Goal: Information Seeking & Learning: Learn about a topic

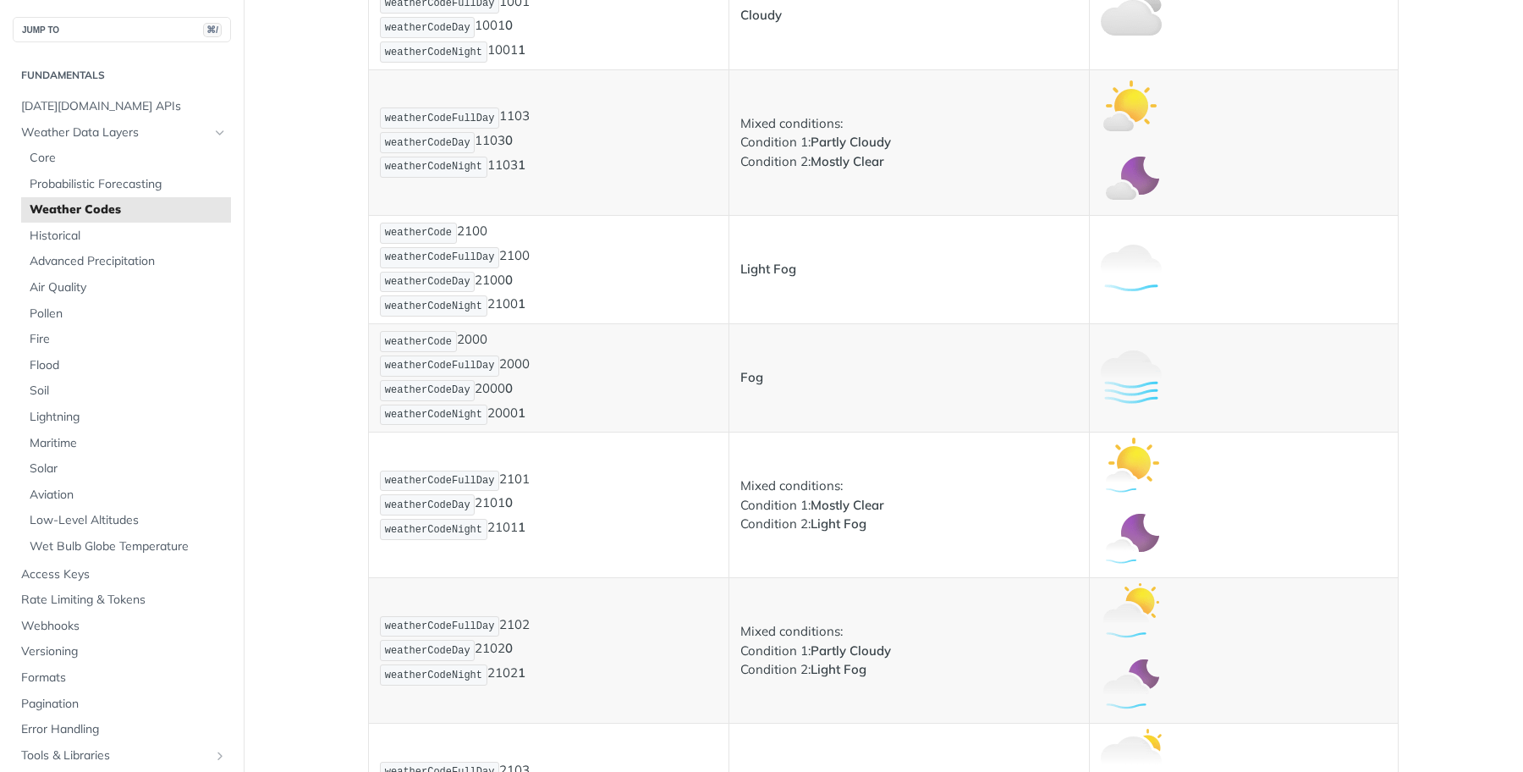
scroll to position [1093, 0]
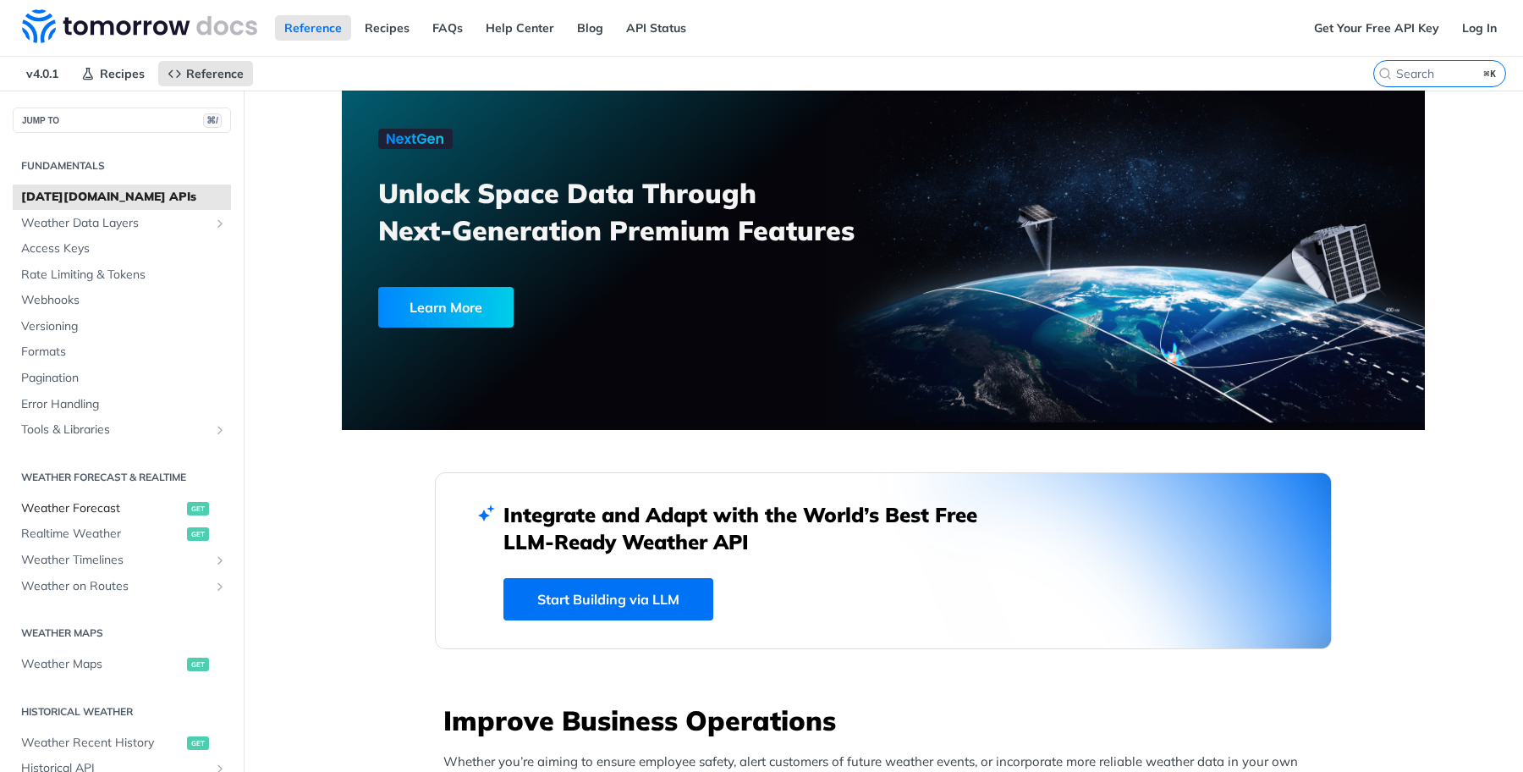
click at [140, 502] on span "Weather Forecast" at bounding box center [102, 508] width 162 height 17
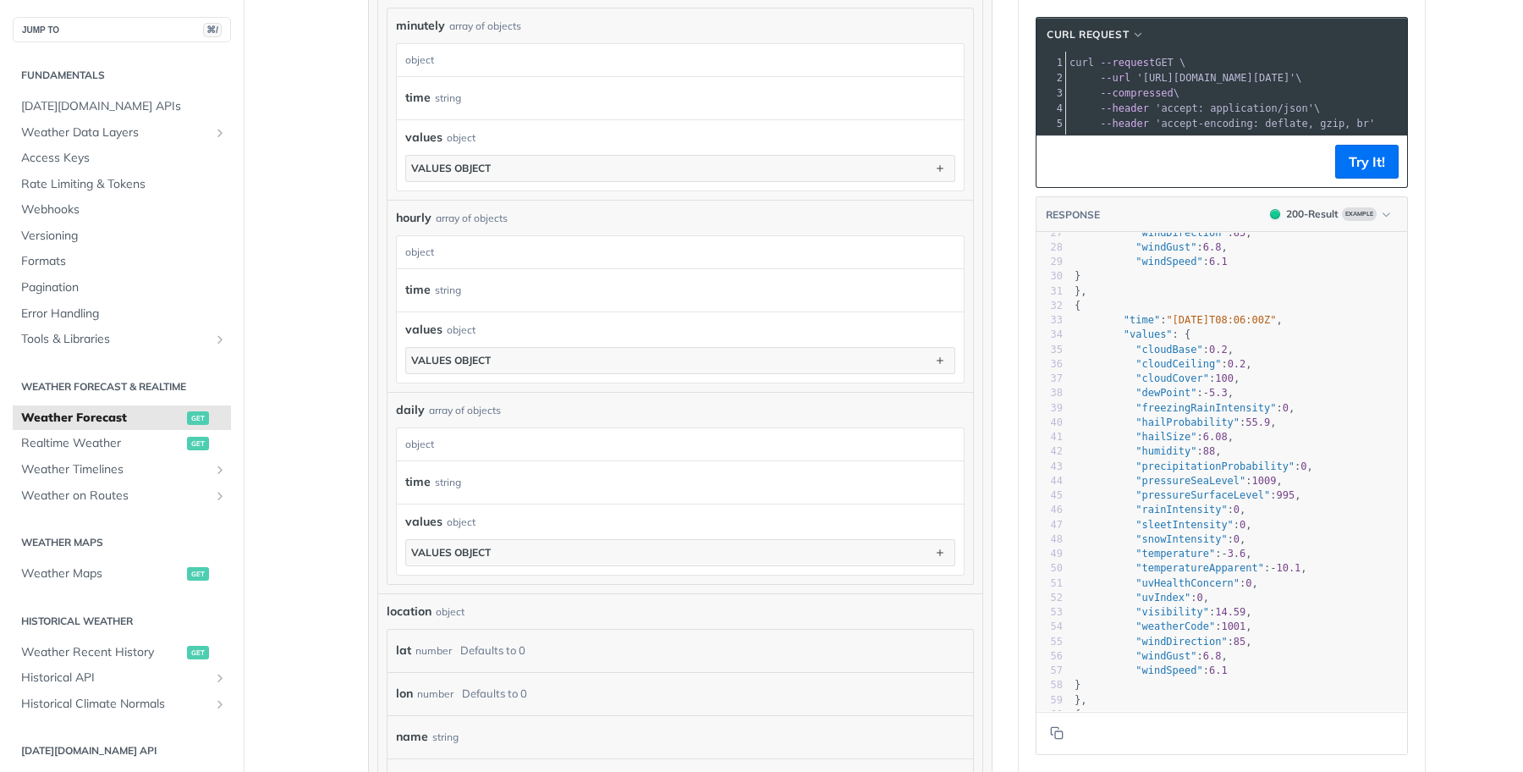
scroll to position [435, 0]
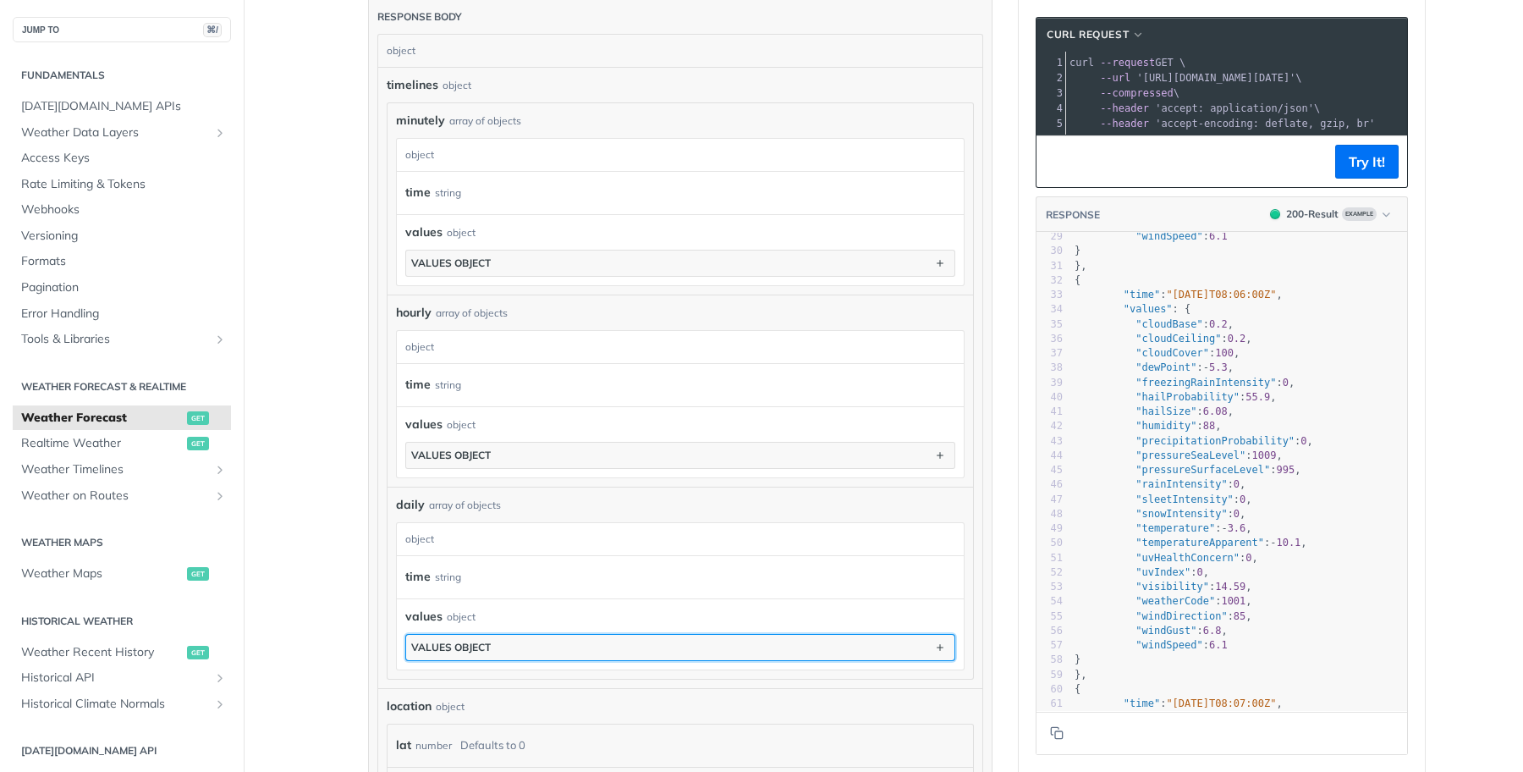
click at [693, 654] on button "values object" at bounding box center [680, 647] width 548 height 25
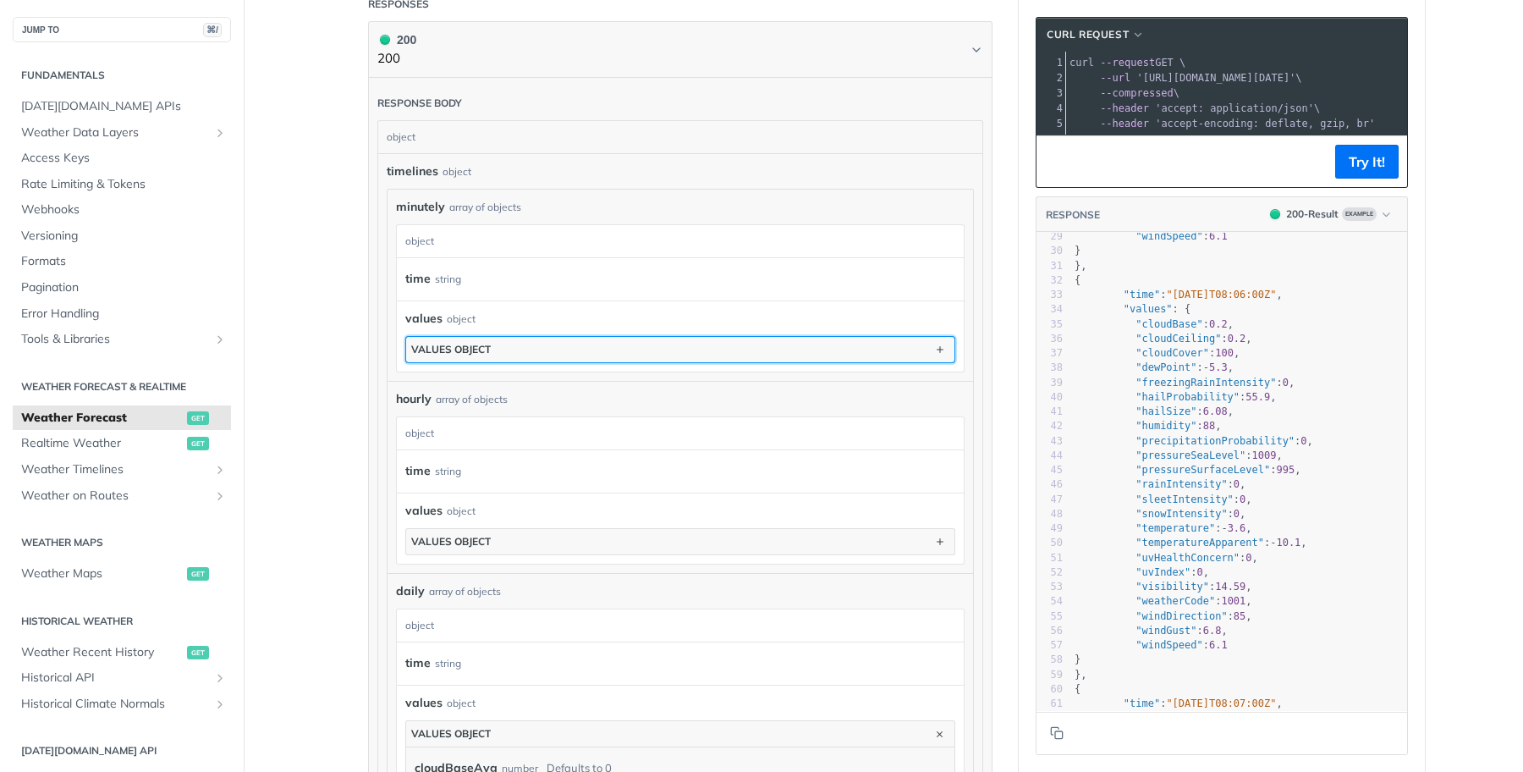
click at [565, 347] on button "values object" at bounding box center [680, 349] width 548 height 25
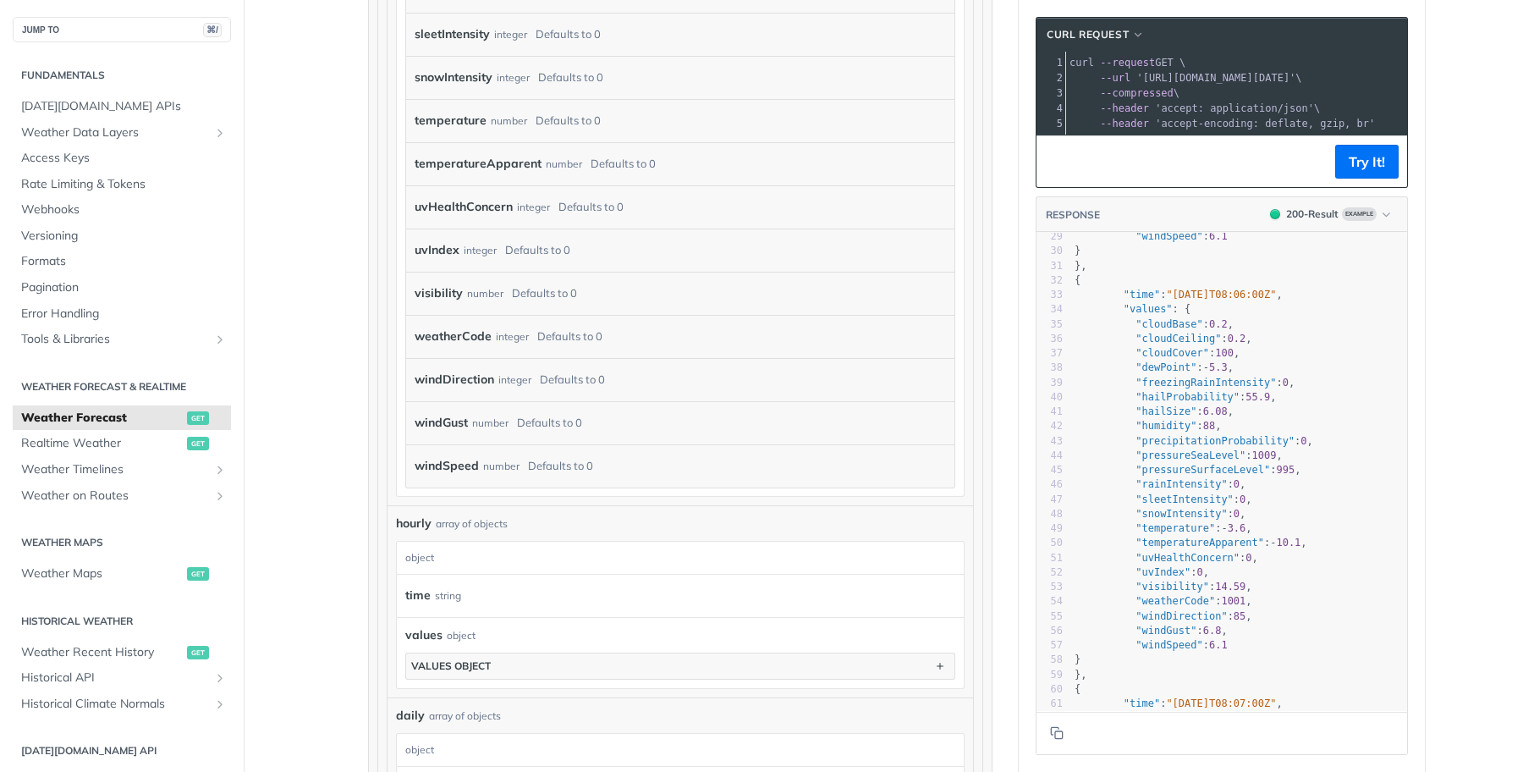
scroll to position [1598, 0]
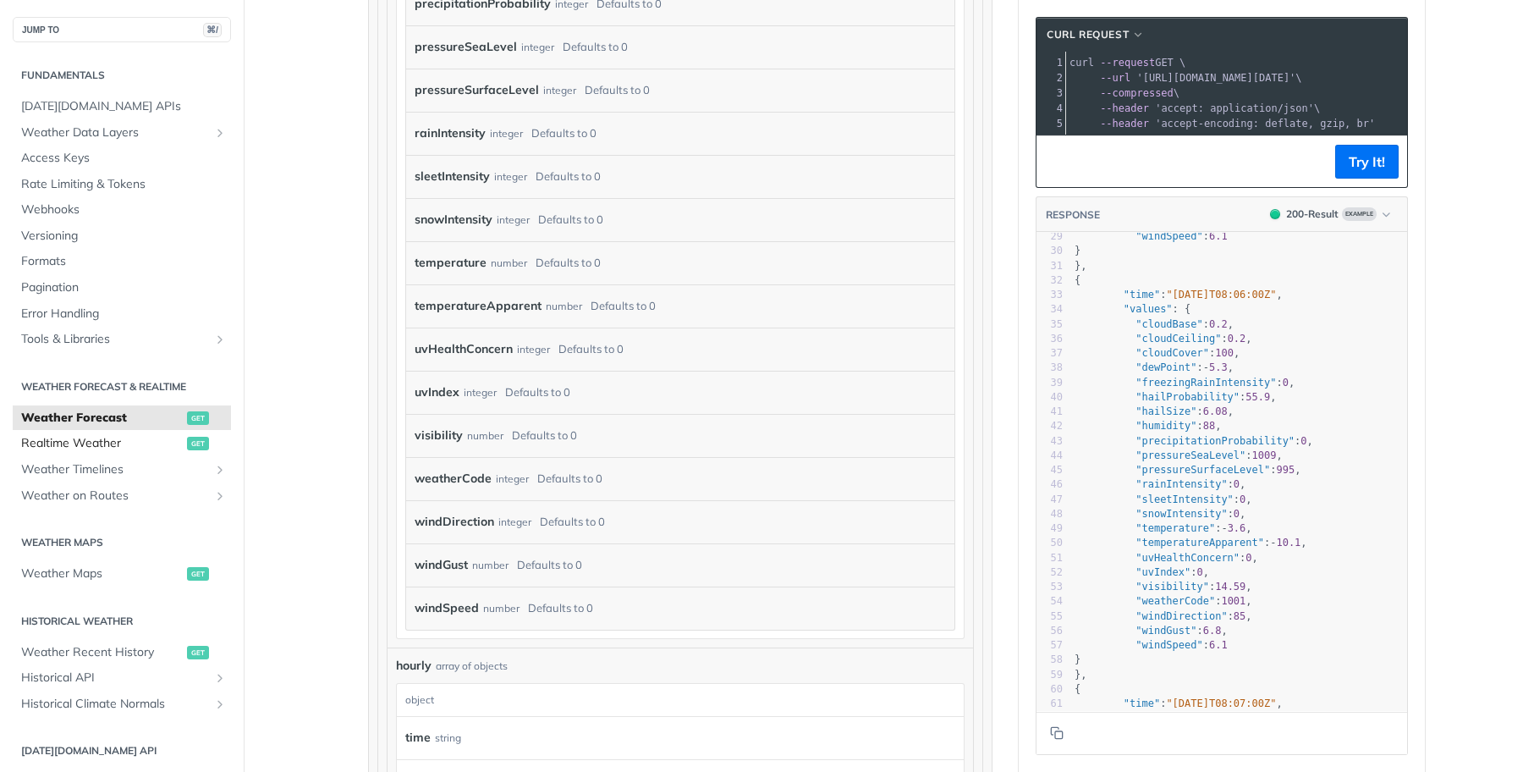
click at [101, 446] on span "Realtime Weather" at bounding box center [102, 443] width 162 height 17
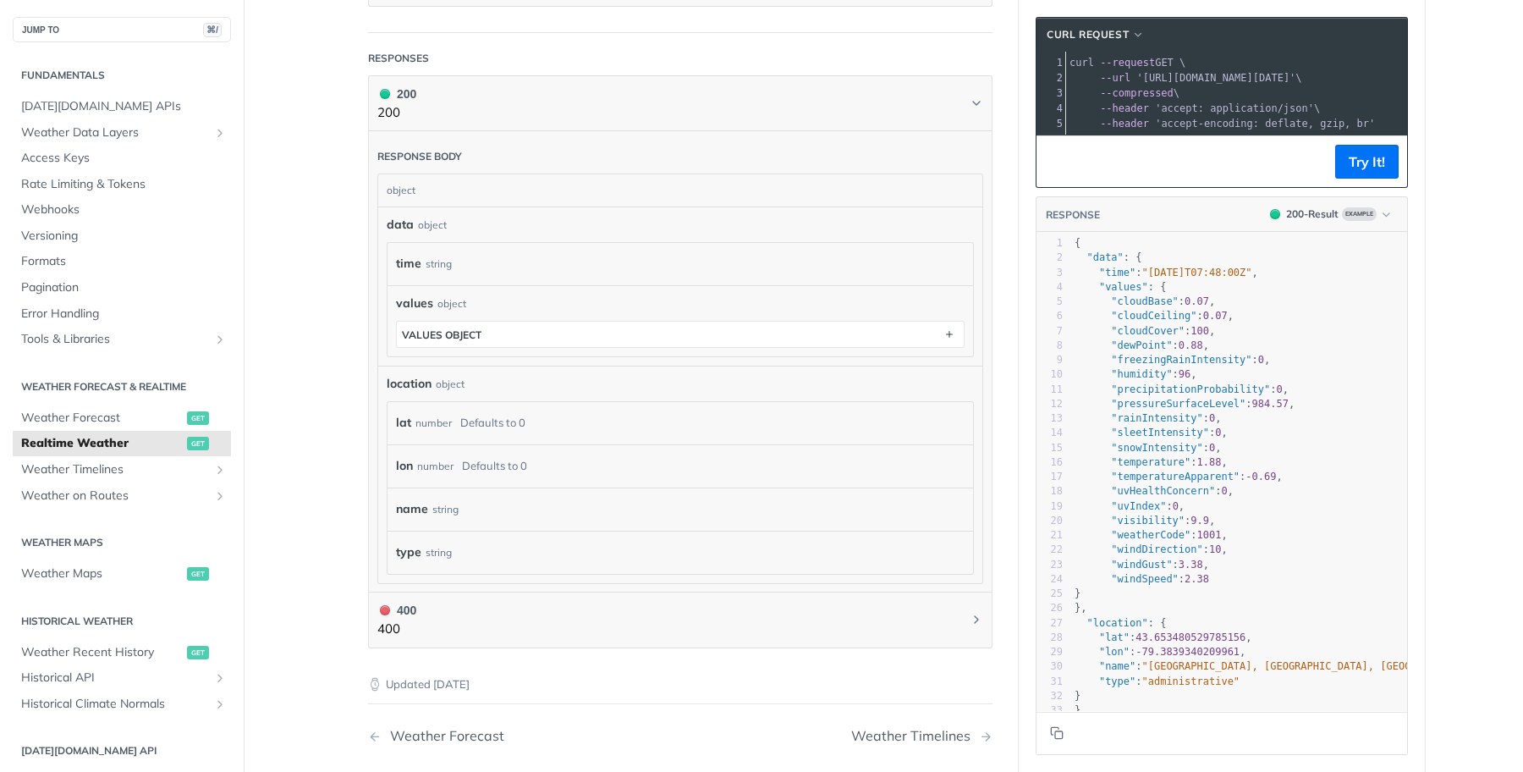
scroll to position [682, 0]
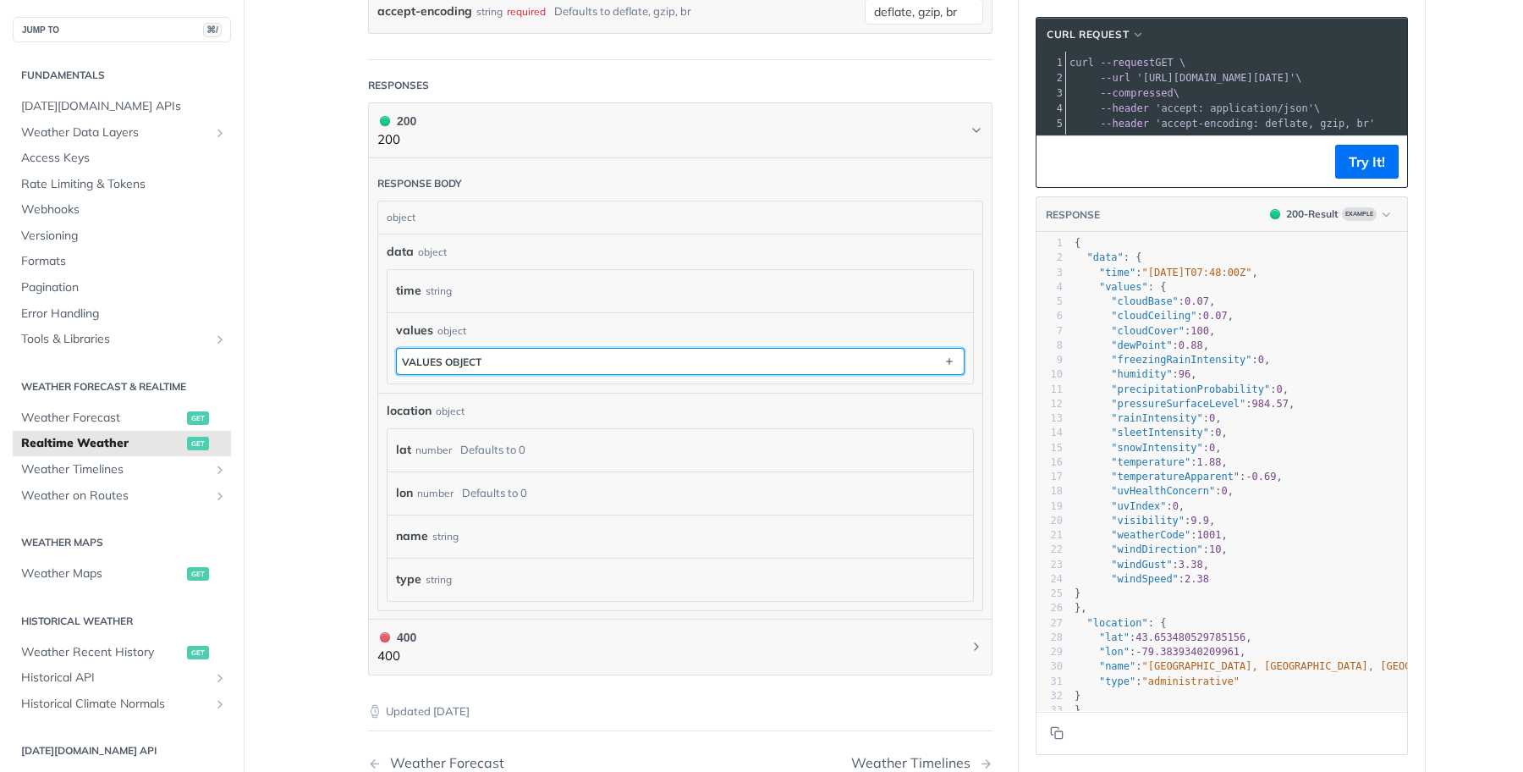
click at [623, 356] on button "values object" at bounding box center [680, 361] width 567 height 25
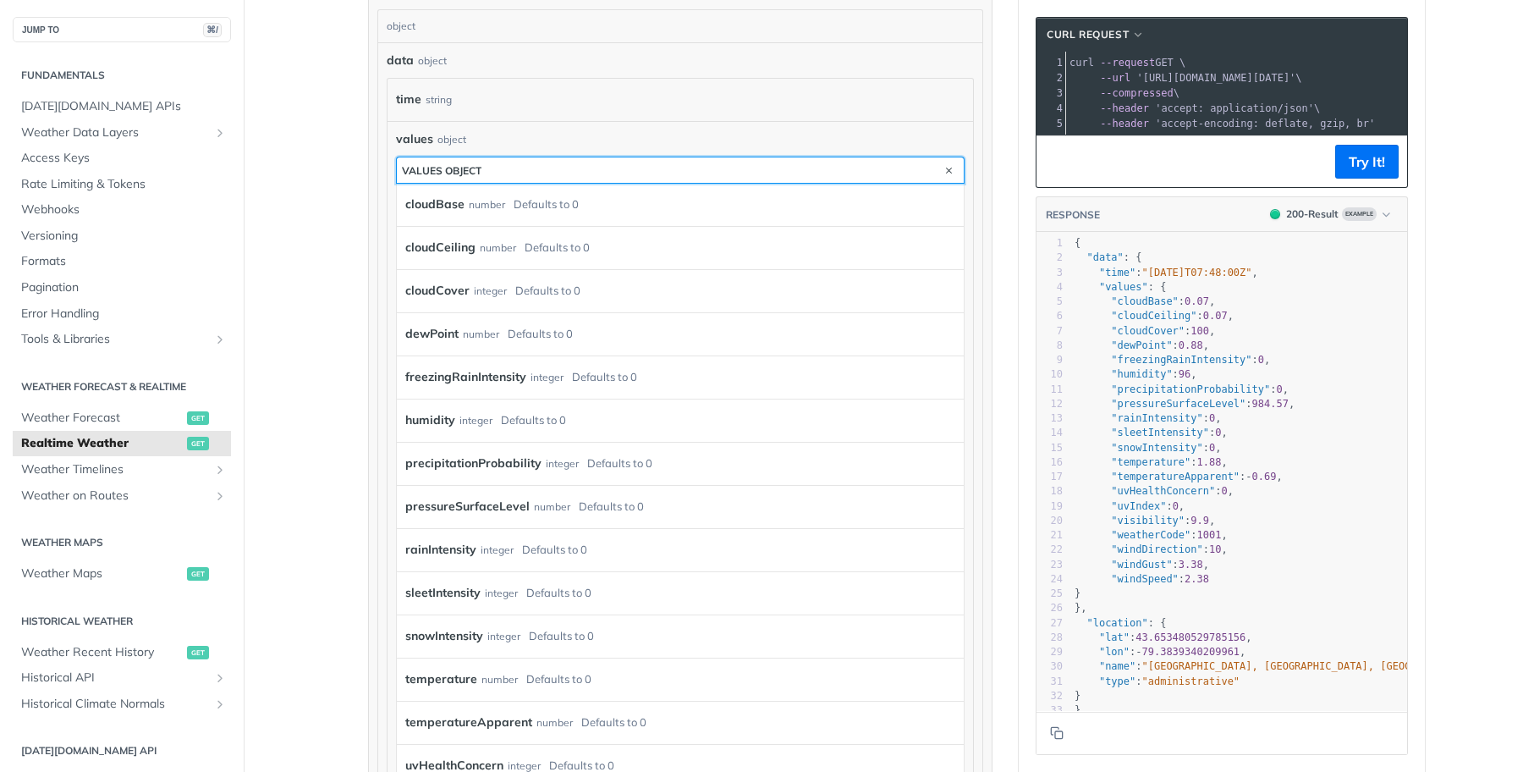
scroll to position [749, 0]
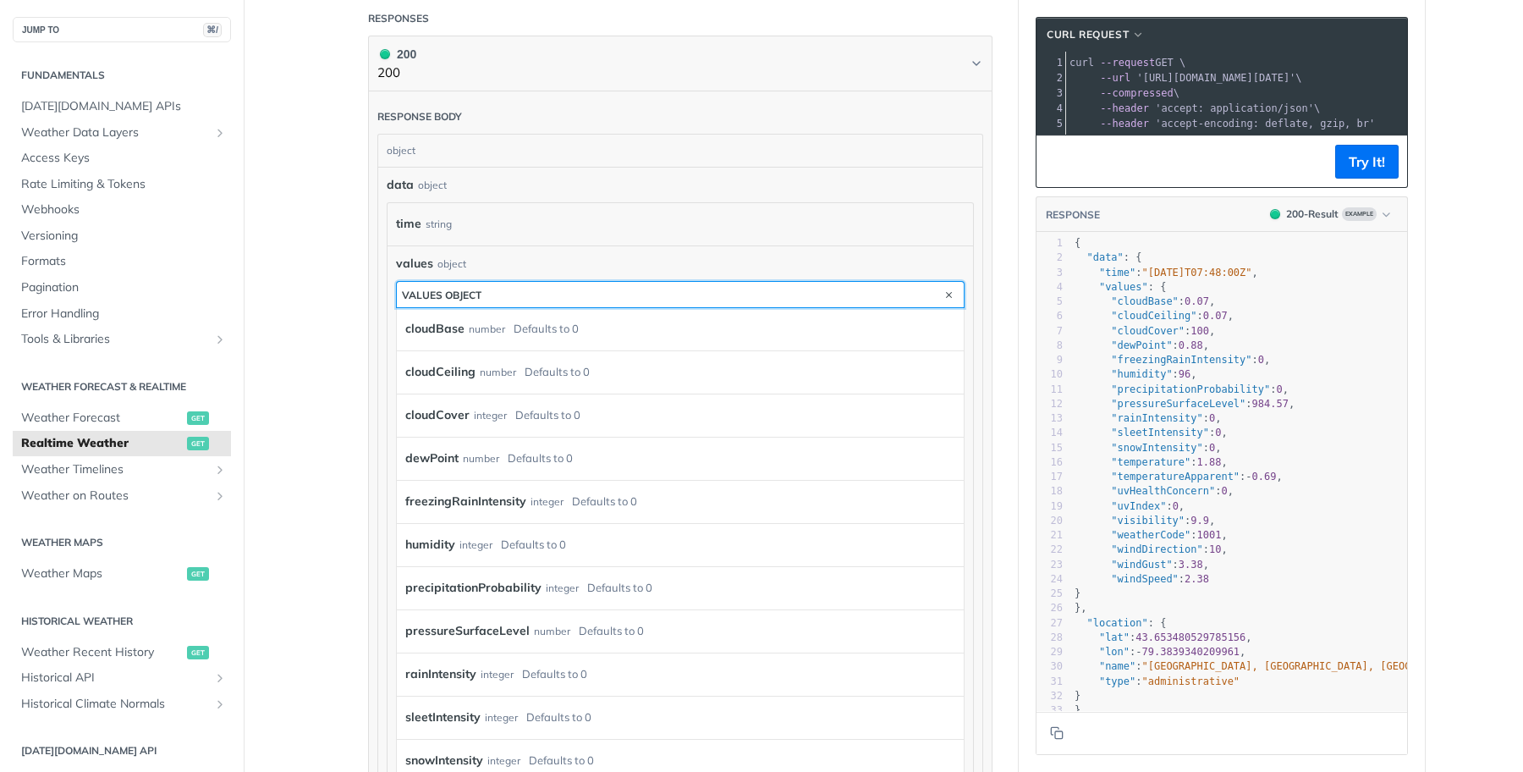
click at [574, 292] on button "values object" at bounding box center [680, 294] width 567 height 25
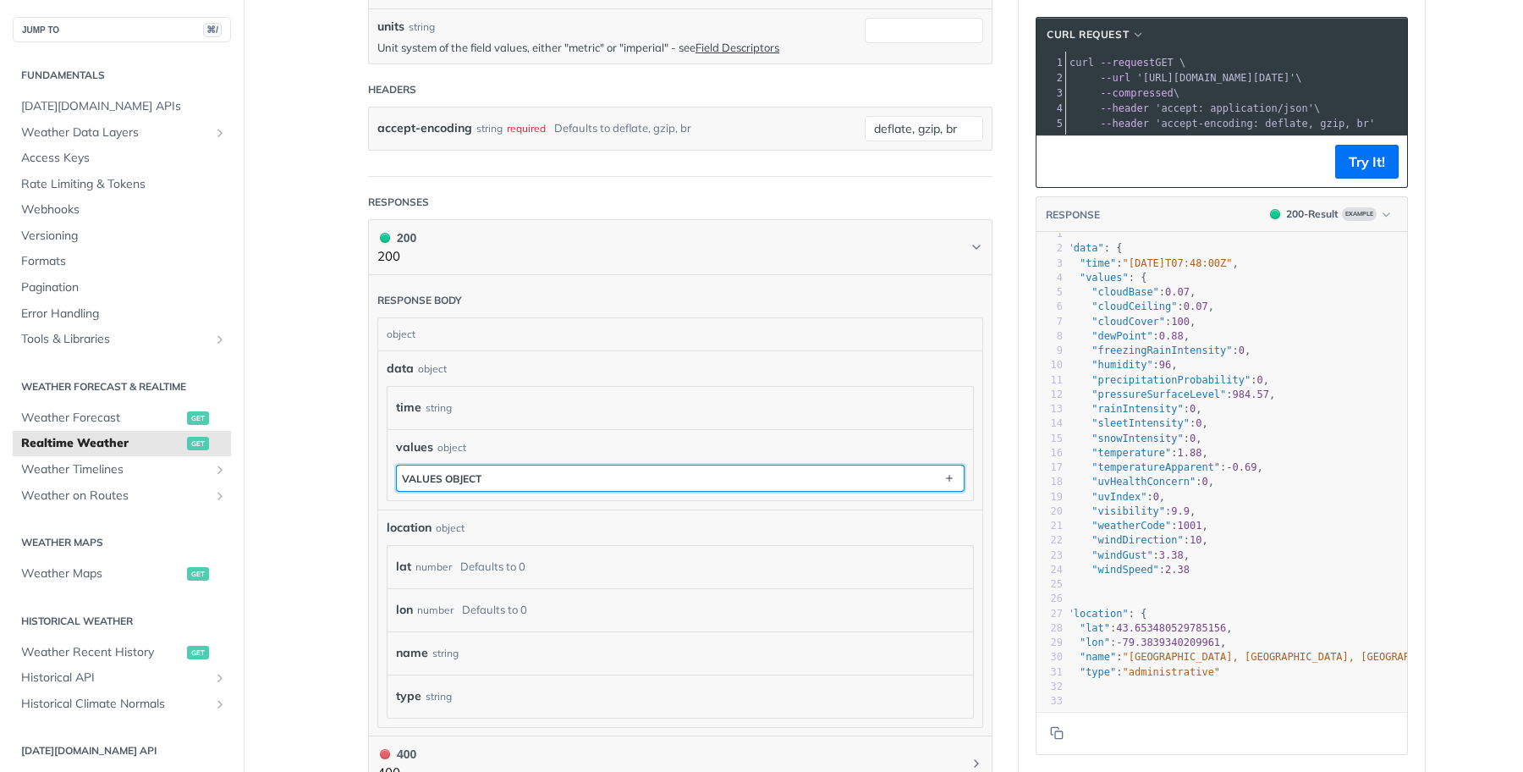
scroll to position [0, 0]
